Goal: Transaction & Acquisition: Purchase product/service

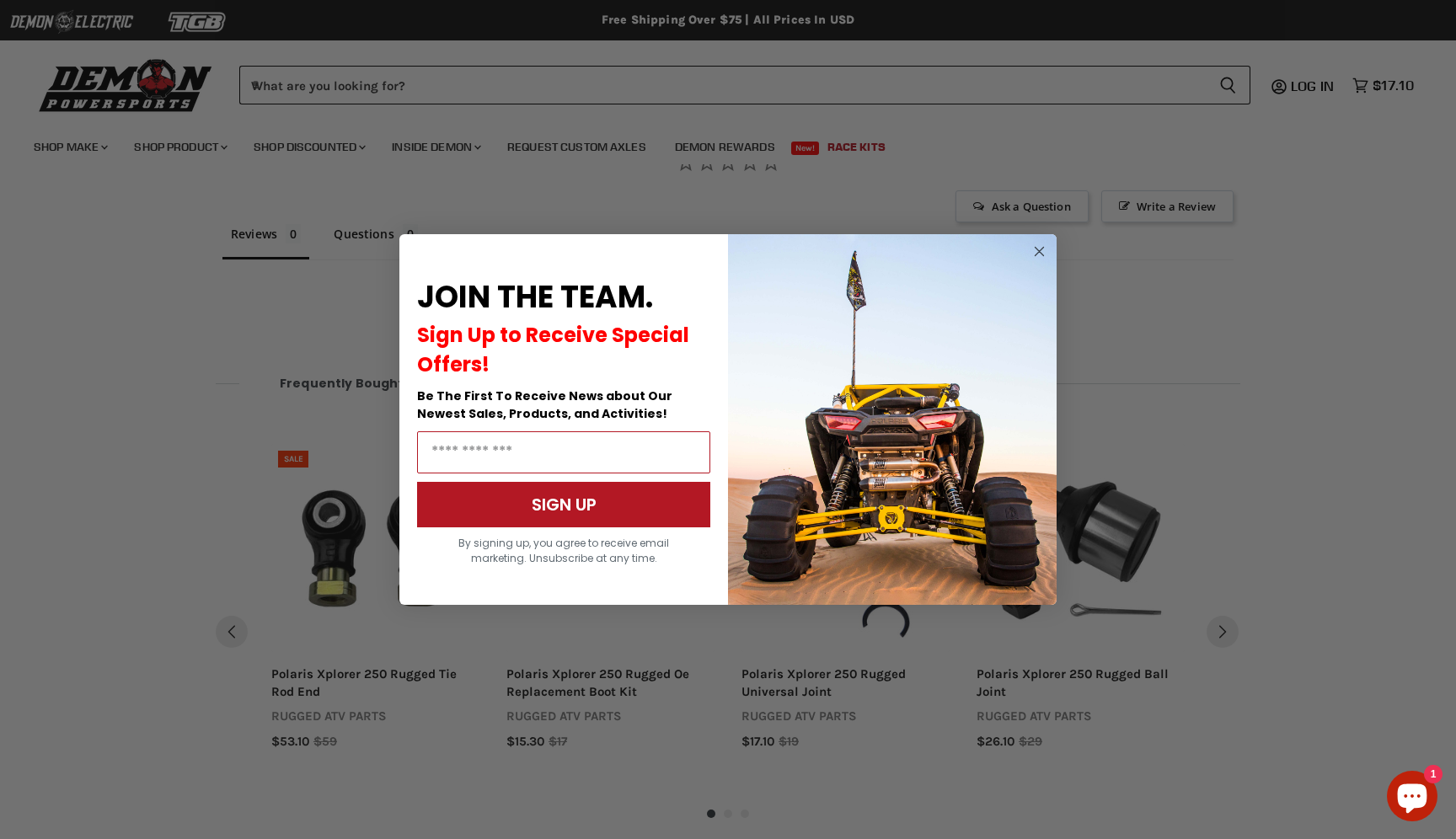
scroll to position [1135, 0]
